Goal: Transaction & Acquisition: Purchase product/service

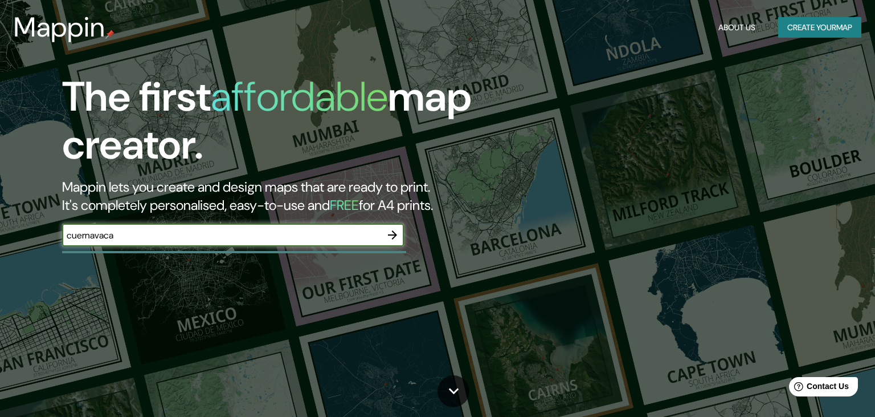
type input "cuernavaca"
click at [389, 234] on icon "button" at bounding box center [393, 235] width 14 height 14
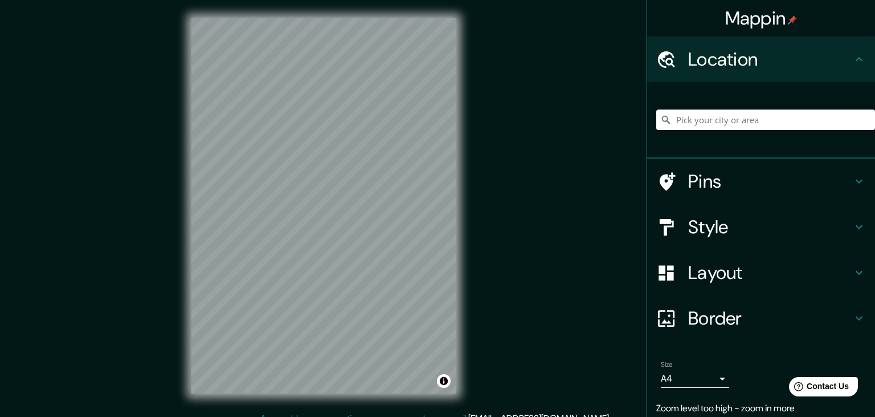
click at [757, 115] on input "Pick your city or area" at bounding box center [765, 119] width 219 height 21
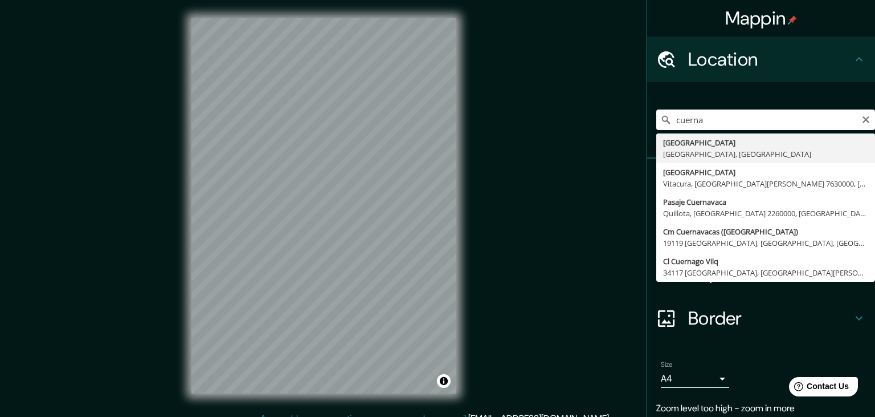
type input "[GEOGRAPHIC_DATA], [GEOGRAPHIC_DATA], [GEOGRAPHIC_DATA]"
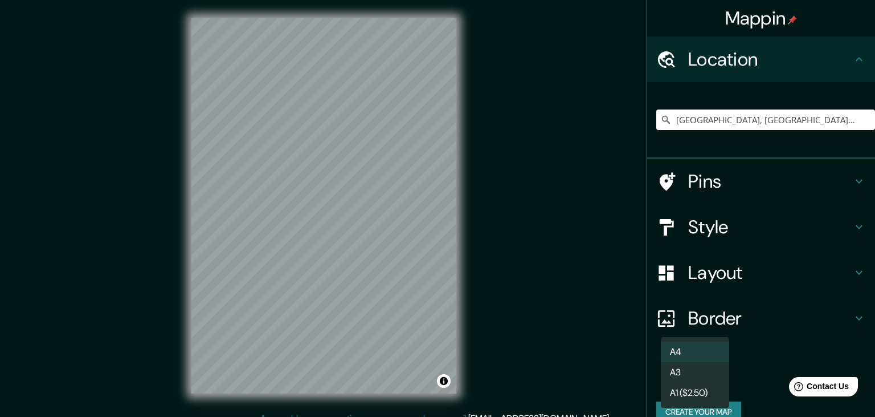
click at [729, 380] on body "Mappin Location [GEOGRAPHIC_DATA], [GEOGRAPHIC_DATA], [GEOGRAPHIC_DATA] Pins St…" at bounding box center [437, 208] width 875 height 417
click at [692, 375] on li "A3" at bounding box center [695, 372] width 68 height 21
type input "a4"
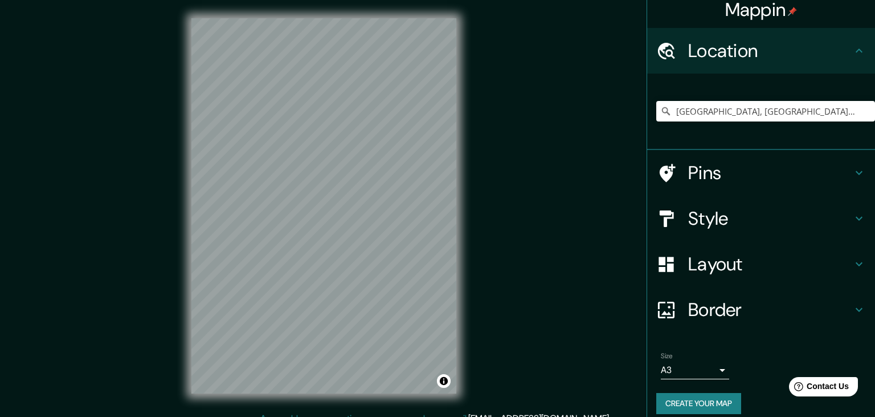
scroll to position [18, 0]
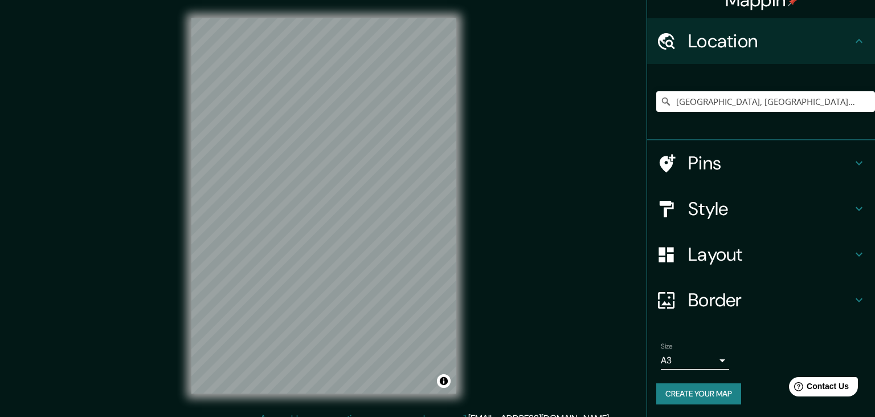
click at [857, 259] on icon at bounding box center [859, 254] width 14 height 14
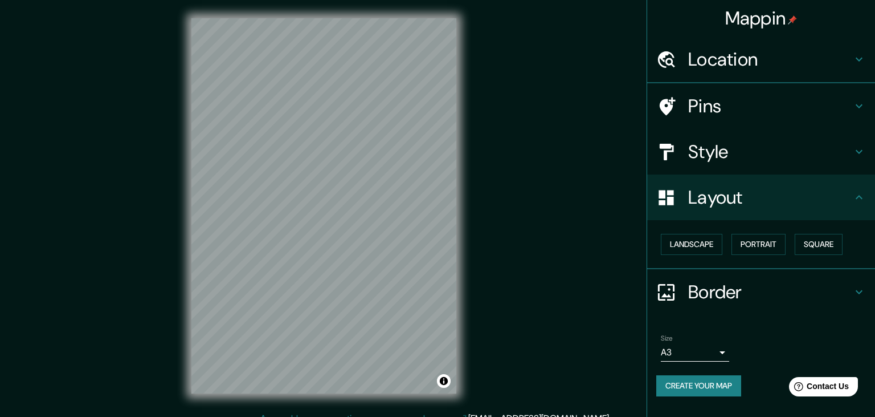
scroll to position [0, 0]
click at [850, 193] on h4 "Layout" at bounding box center [770, 197] width 164 height 23
click at [854, 99] on icon at bounding box center [859, 106] width 14 height 14
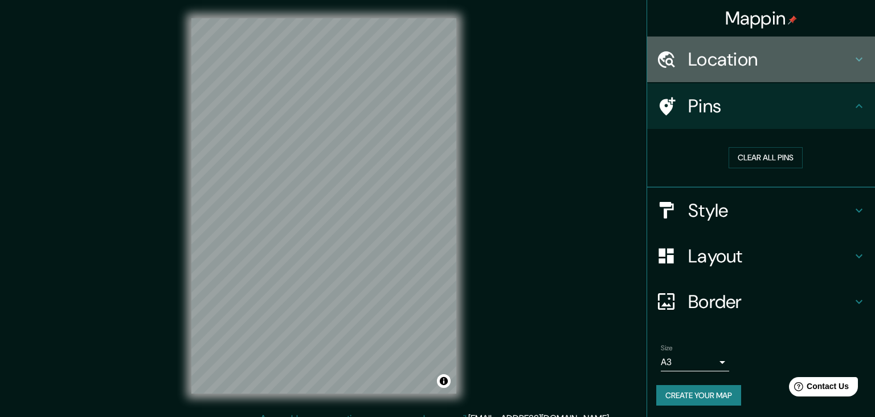
click at [860, 58] on icon at bounding box center [859, 59] width 14 height 14
